Goal: Task Accomplishment & Management: Manage account settings

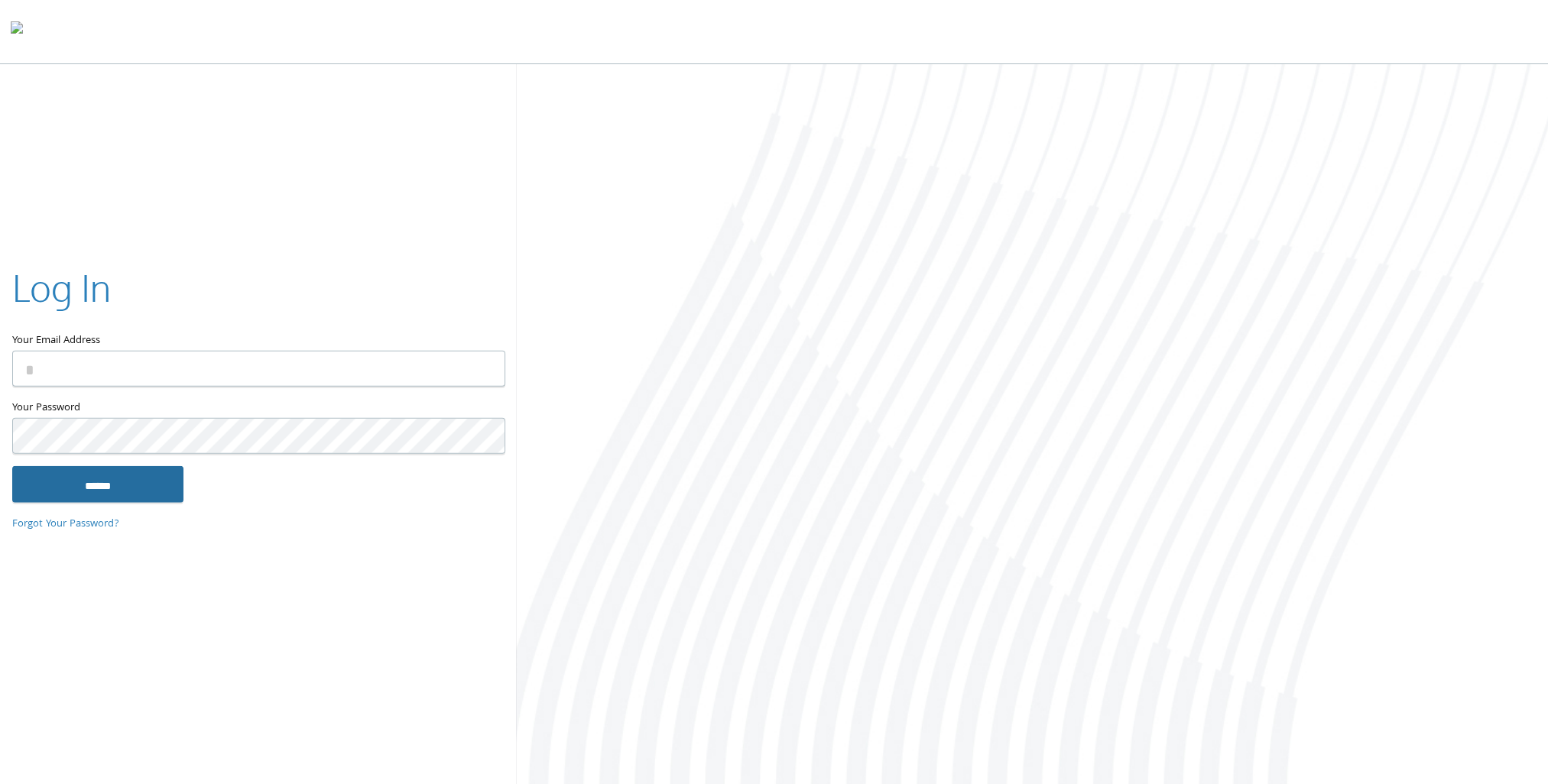
type input "**********"
click at [82, 486] on input "******" at bounding box center [98, 484] width 171 height 37
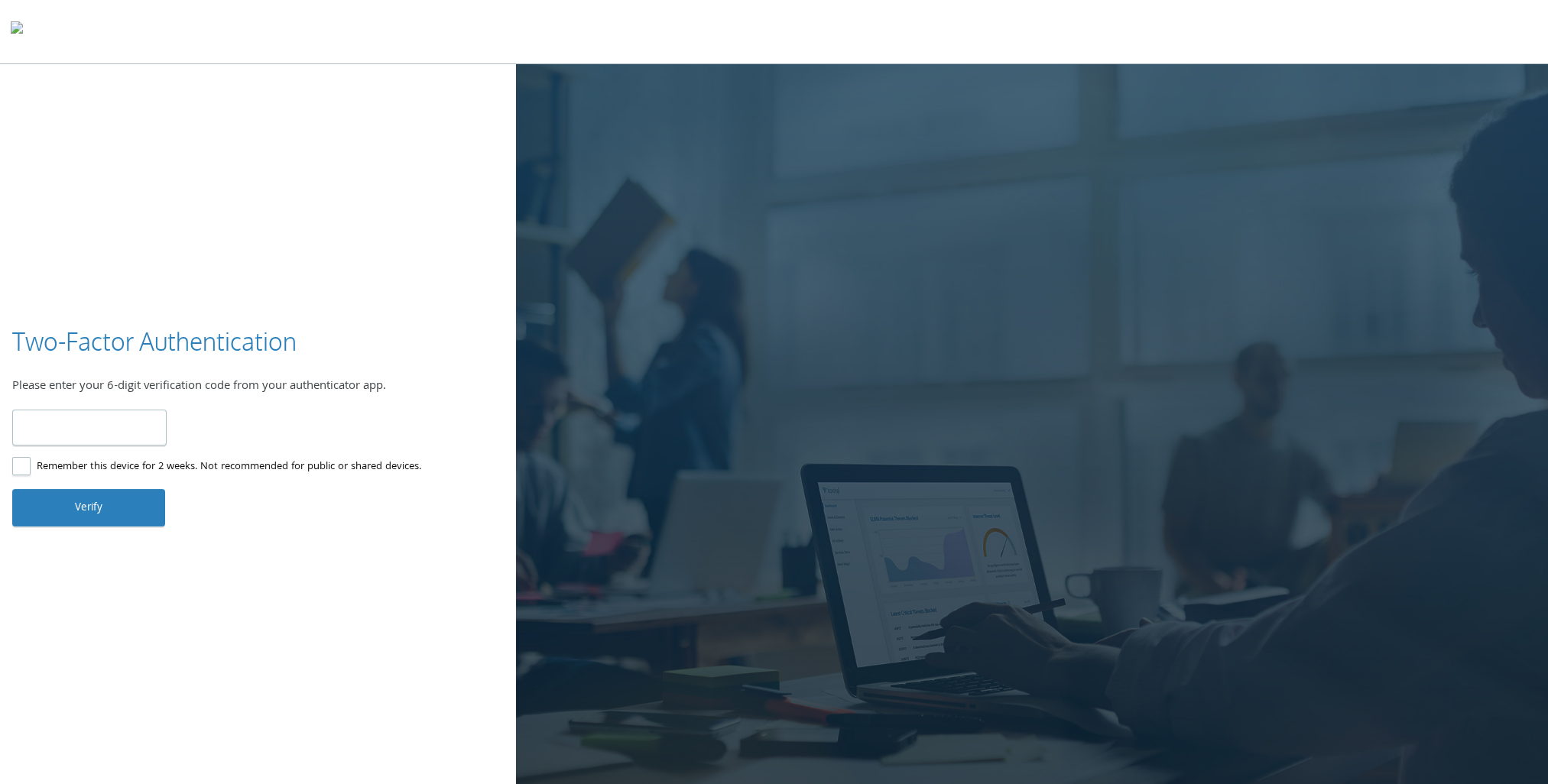
type input "******"
